Goal: Task Accomplishment & Management: Manage account settings

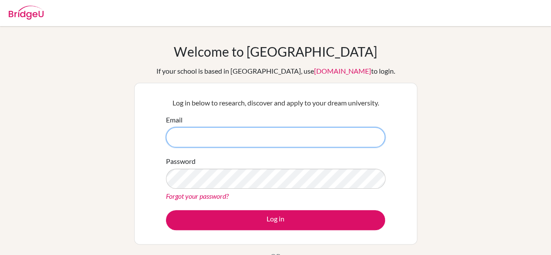
type input "x"
type input "[PERSON_NAME][EMAIL_ADDRESS][DOMAIN_NAME]"
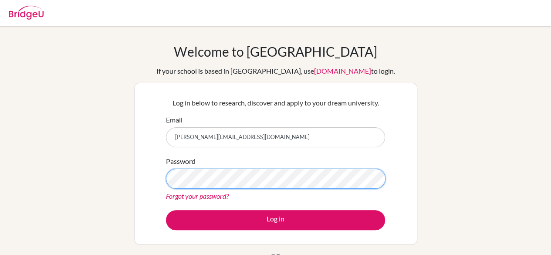
click at [166, 210] on button "Log in" at bounding box center [275, 220] width 219 height 20
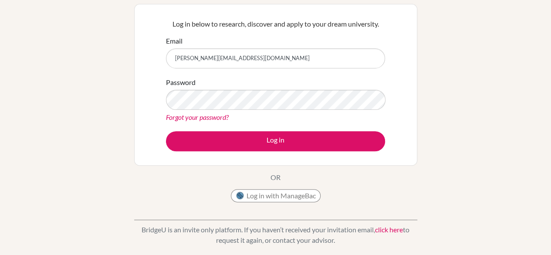
scroll to position [78, 0]
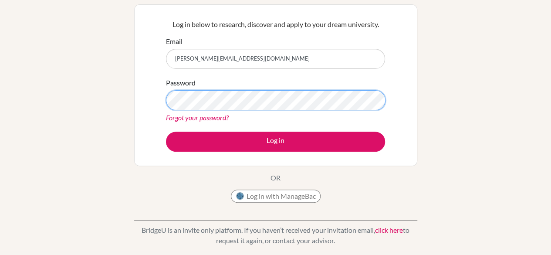
click at [166, 131] on button "Log in" at bounding box center [275, 141] width 219 height 20
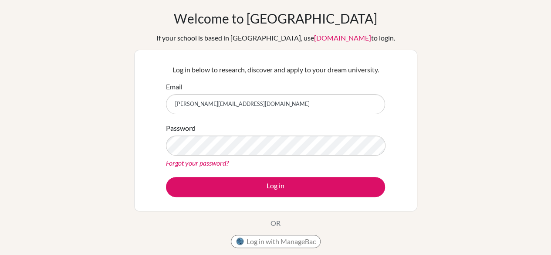
scroll to position [40, 0]
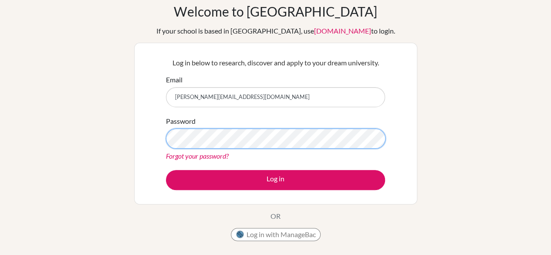
click at [166, 170] on button "Log in" at bounding box center [275, 180] width 219 height 20
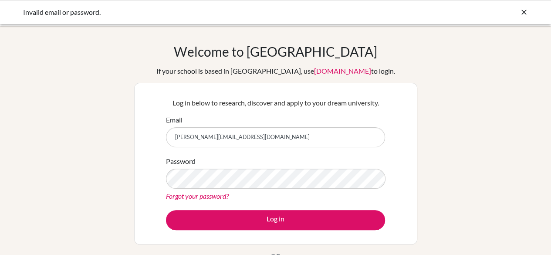
click at [269, 132] on input "[PERSON_NAME][EMAIL_ADDRESS][DOMAIN_NAME]" at bounding box center [275, 137] width 219 height 20
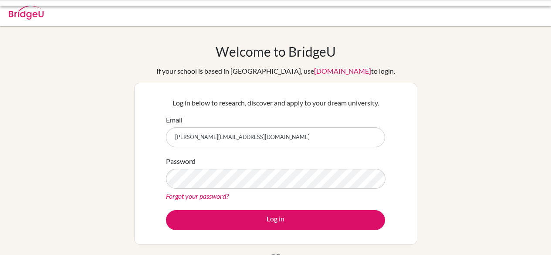
scroll to position [40, 0]
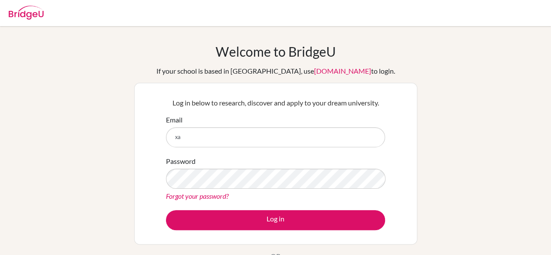
type input "[EMAIL_ADDRESS][DOMAIN_NAME]"
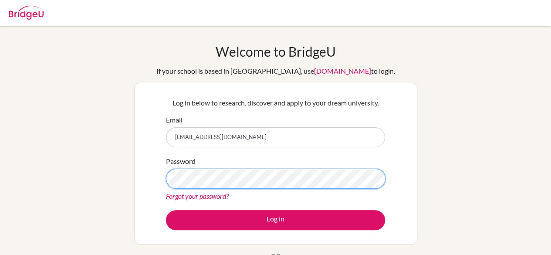
click at [166, 210] on button "Log in" at bounding box center [275, 220] width 219 height 20
